Goal: Task Accomplishment & Management: Use online tool/utility

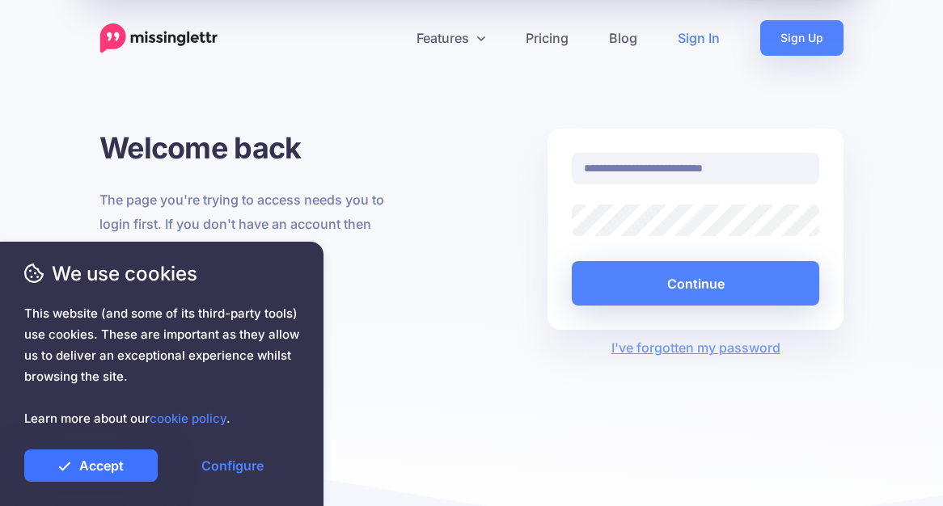
click at [61, 466] on icon at bounding box center [64, 465] width 13 height 13
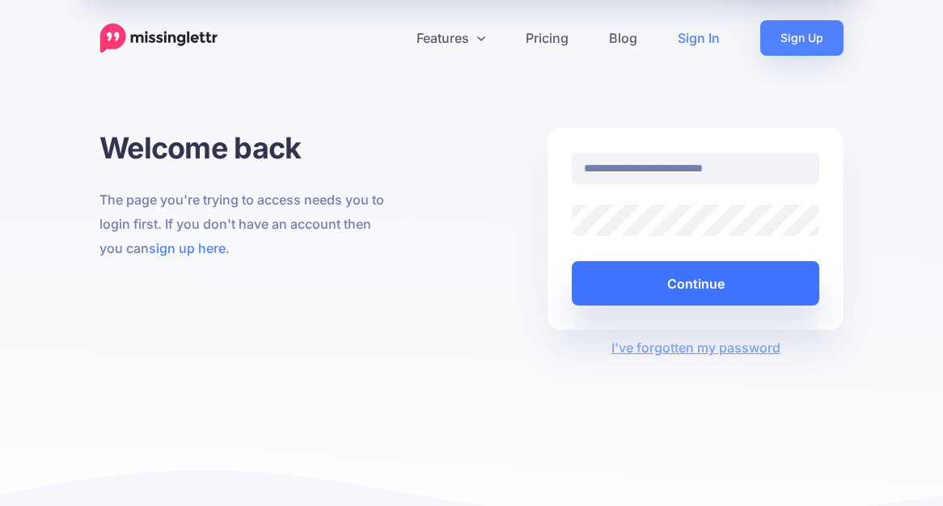
click at [686, 278] on button "Continue" at bounding box center [695, 283] width 247 height 44
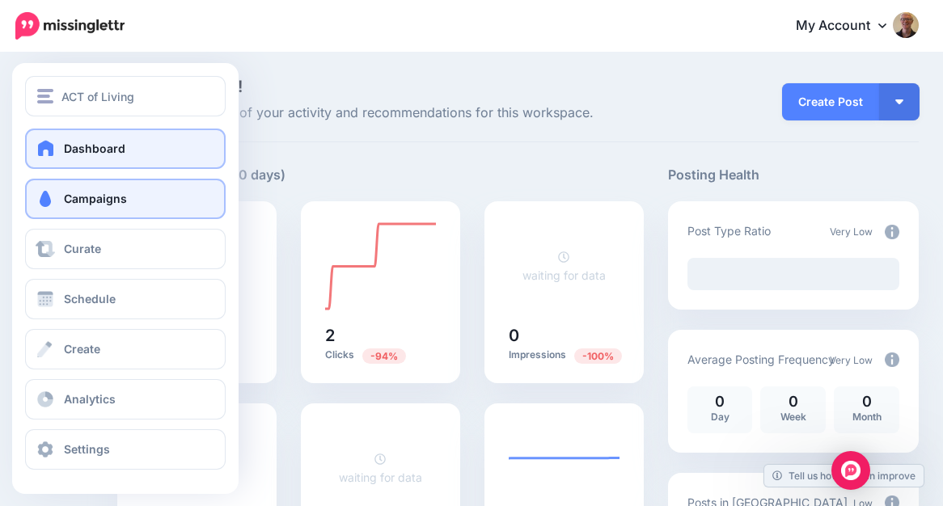
click at [70, 203] on span "Campaigns" at bounding box center [95, 199] width 63 height 14
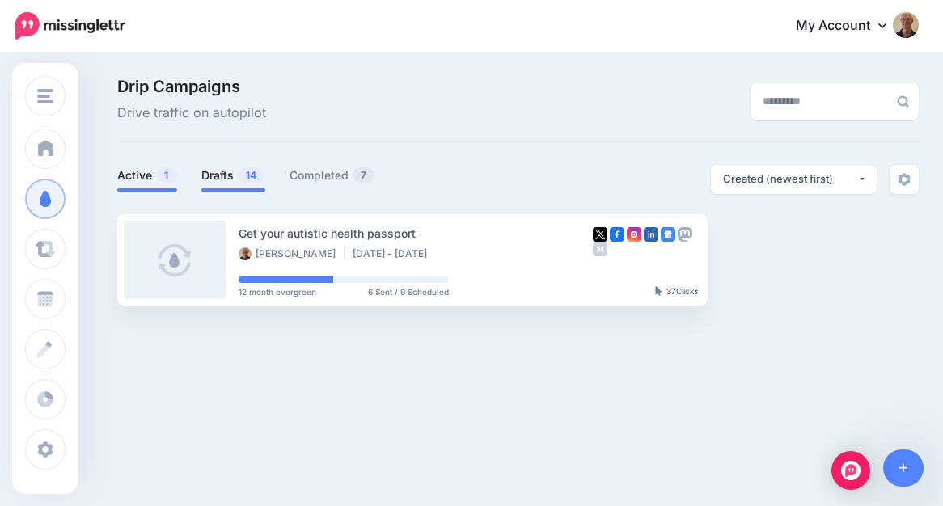
click at [229, 167] on link "Drafts 14" at bounding box center [233, 175] width 64 height 19
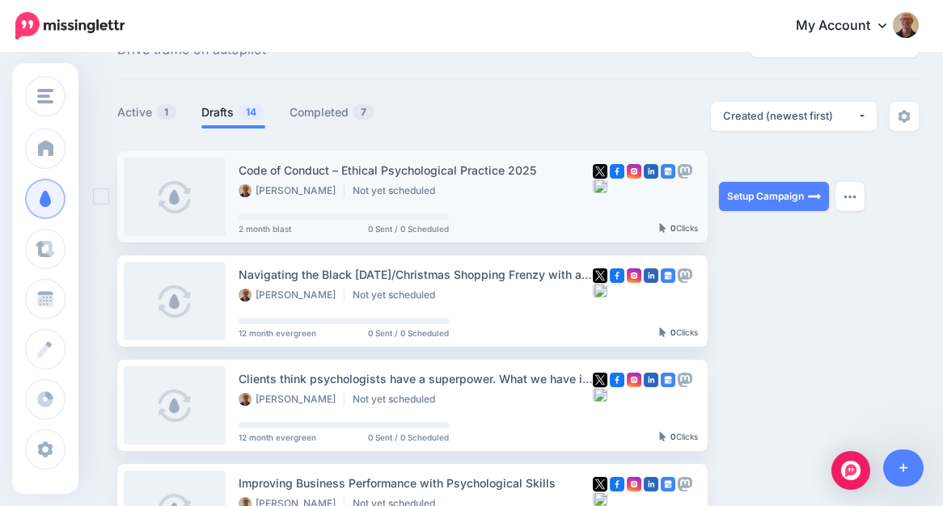
scroll to position [62, 0]
click at [769, 199] on link "Setup Campaign" at bounding box center [774, 197] width 110 height 29
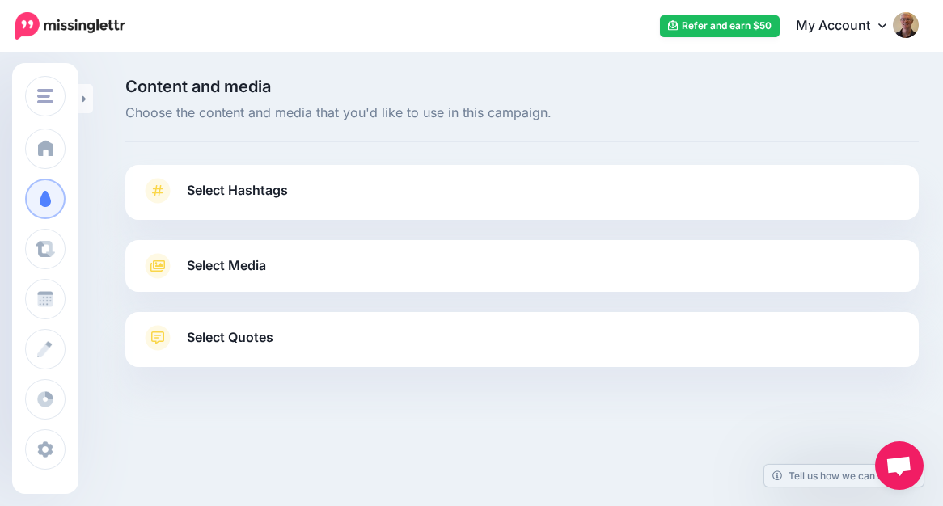
click at [360, 190] on link "Select Hashtags" at bounding box center [521, 199] width 761 height 42
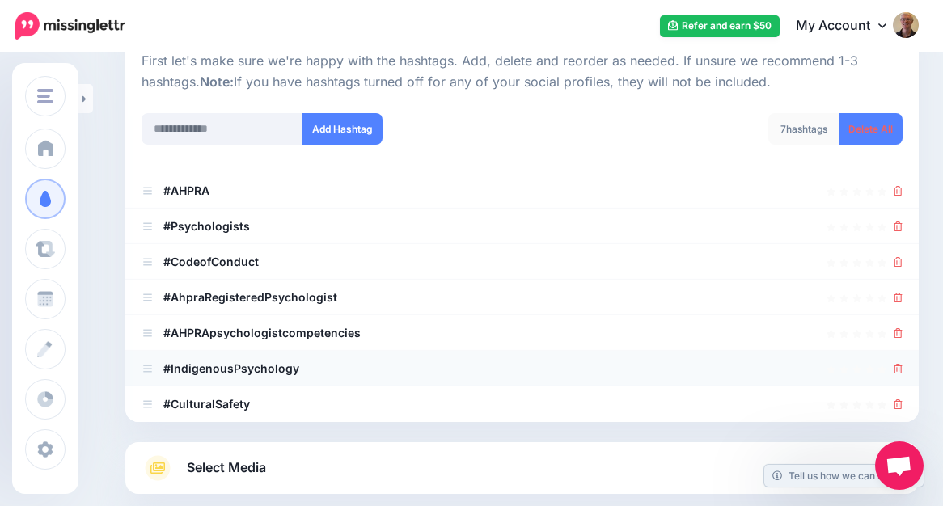
scroll to position [175, 0]
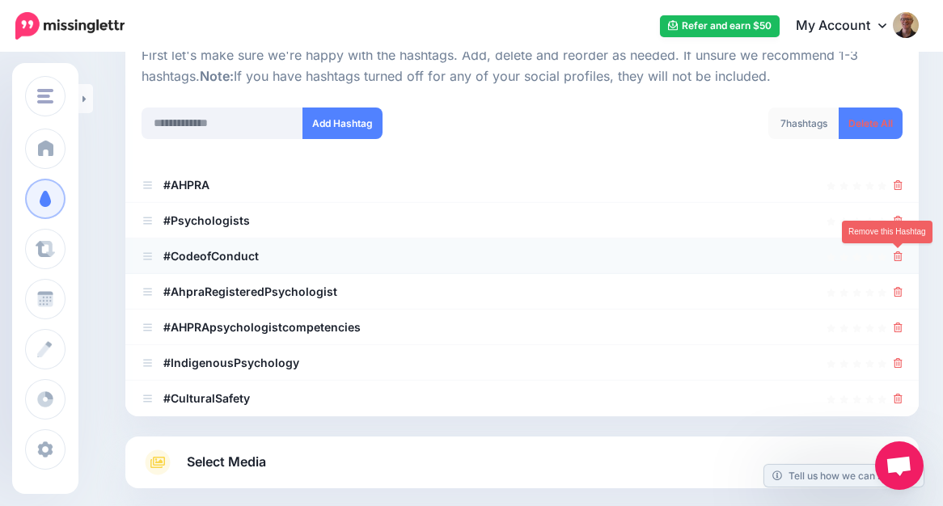
click at [899, 254] on icon at bounding box center [897, 256] width 9 height 10
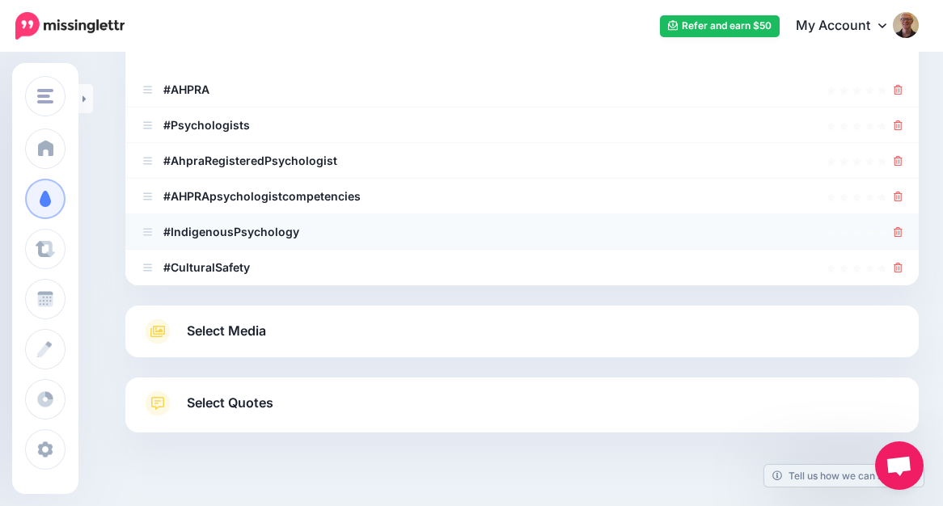
scroll to position [314, 0]
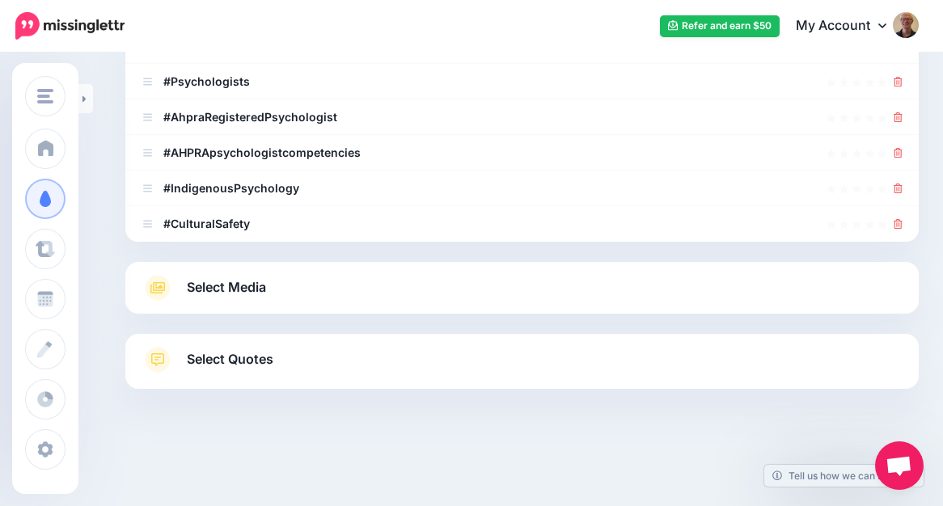
click at [690, 291] on link "Select Media" at bounding box center [521, 288] width 761 height 26
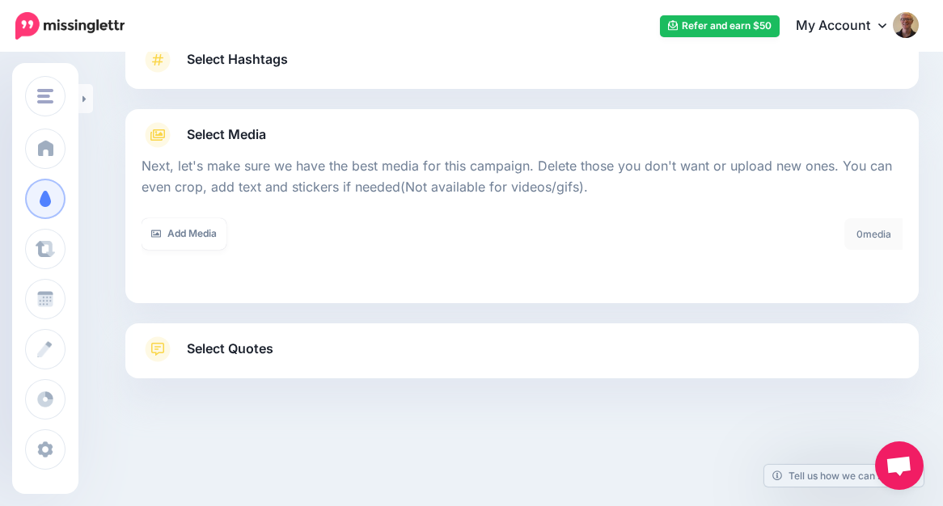
scroll to position [131, 0]
